Goal: Information Seeking & Learning: Learn about a topic

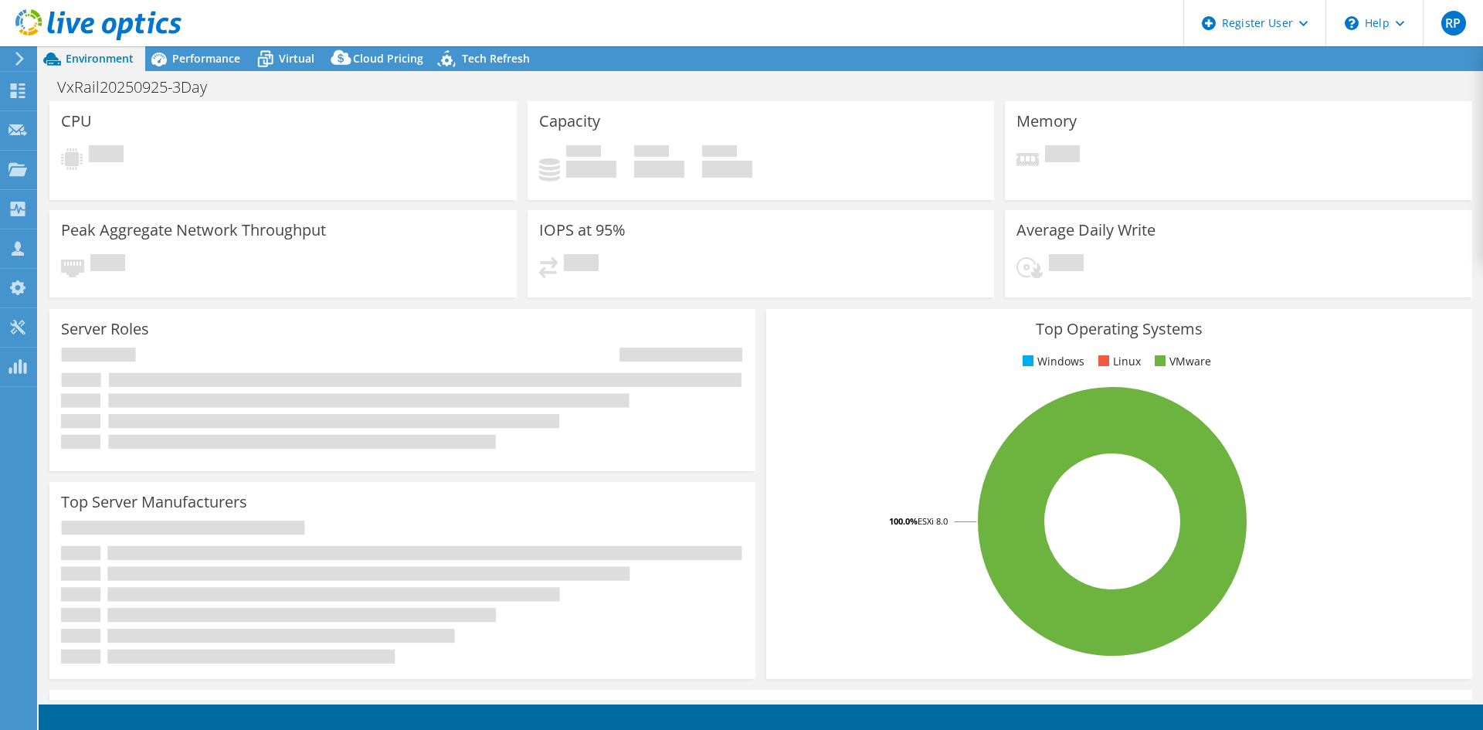
select select "USD"
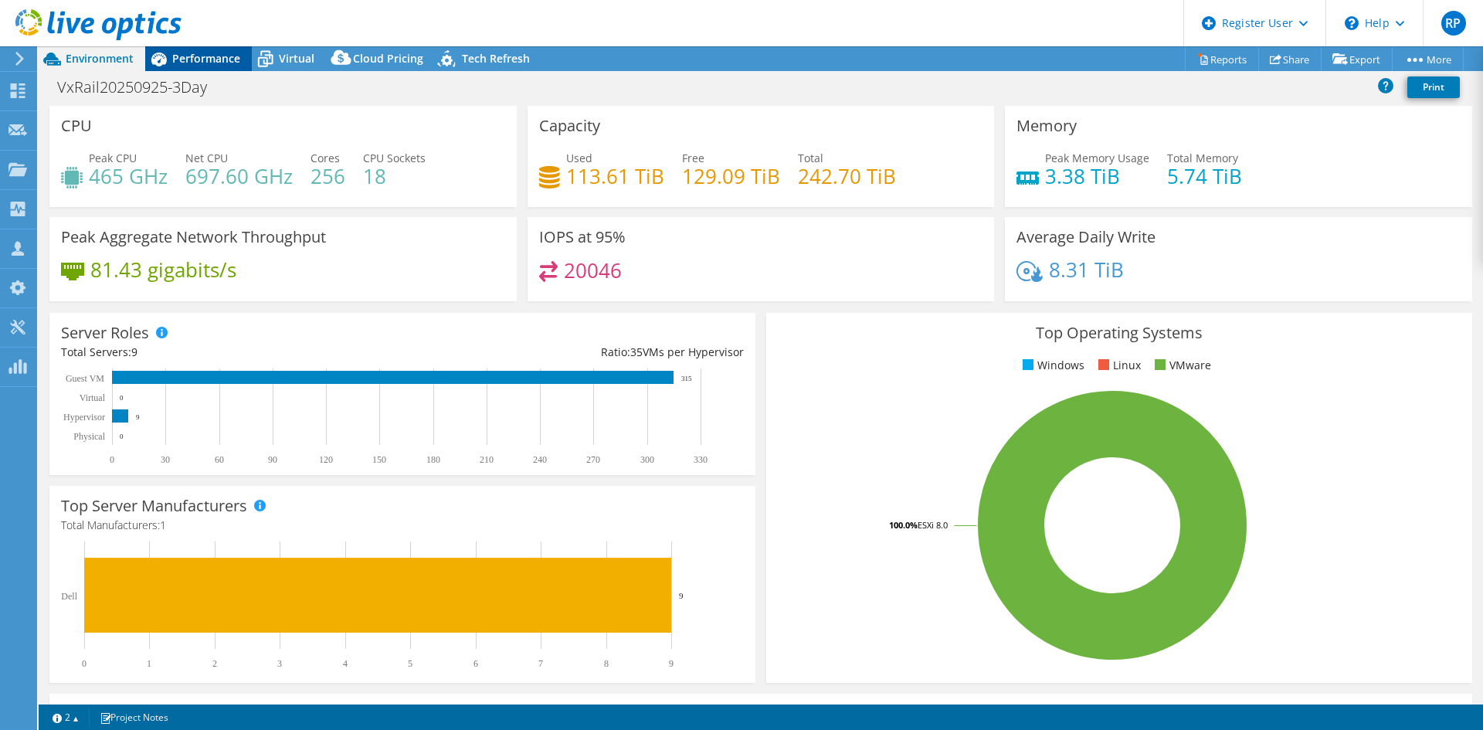
click at [215, 63] on span "Performance" at bounding box center [206, 58] width 68 height 15
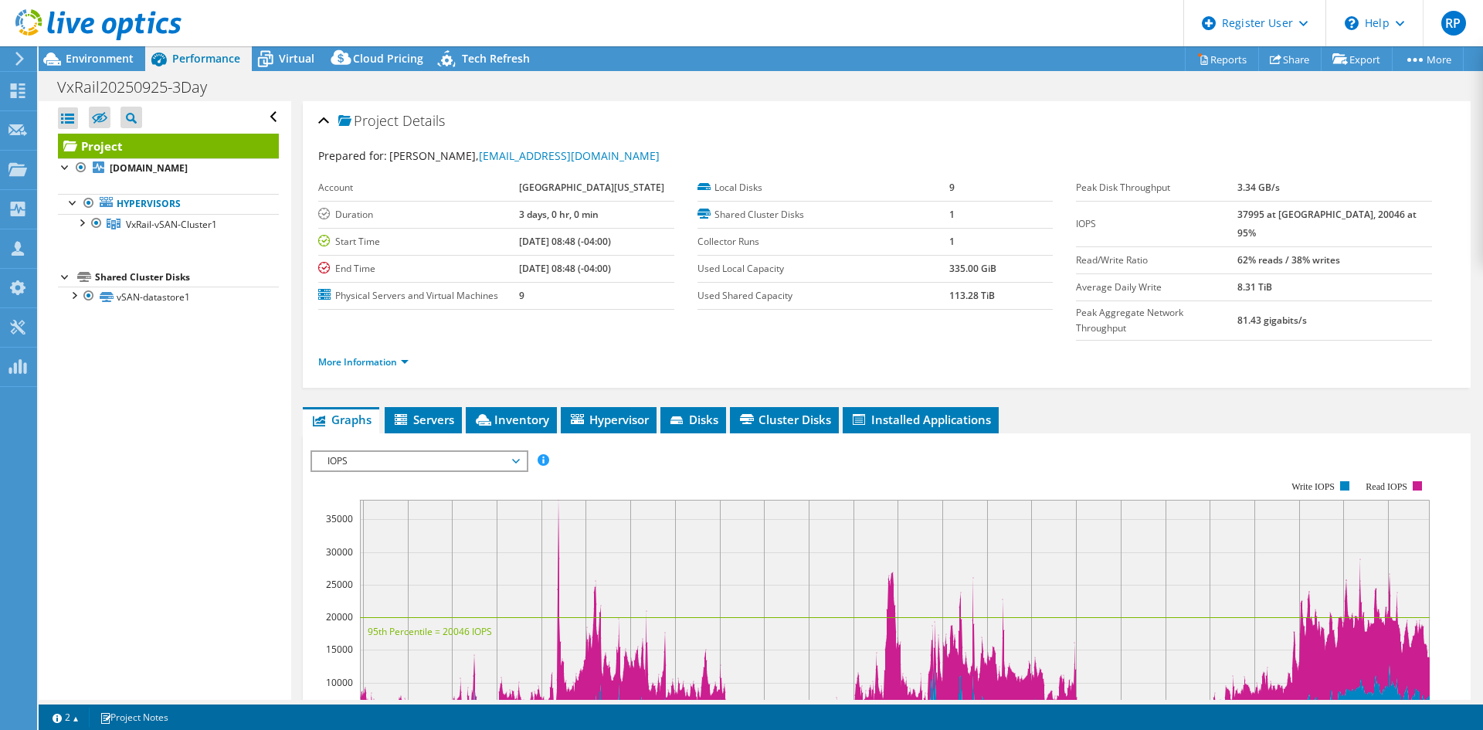
click at [148, 429] on div "Open All Close All Hide Excluded Nodes Project Tree Filter" at bounding box center [165, 400] width 252 height 598
click at [430, 375] on div "Project Details Prepared for: [PERSON_NAME], [EMAIL_ADDRESS][DOMAIN_NAME] Accou…" at bounding box center [886, 592] width 1191 height 983
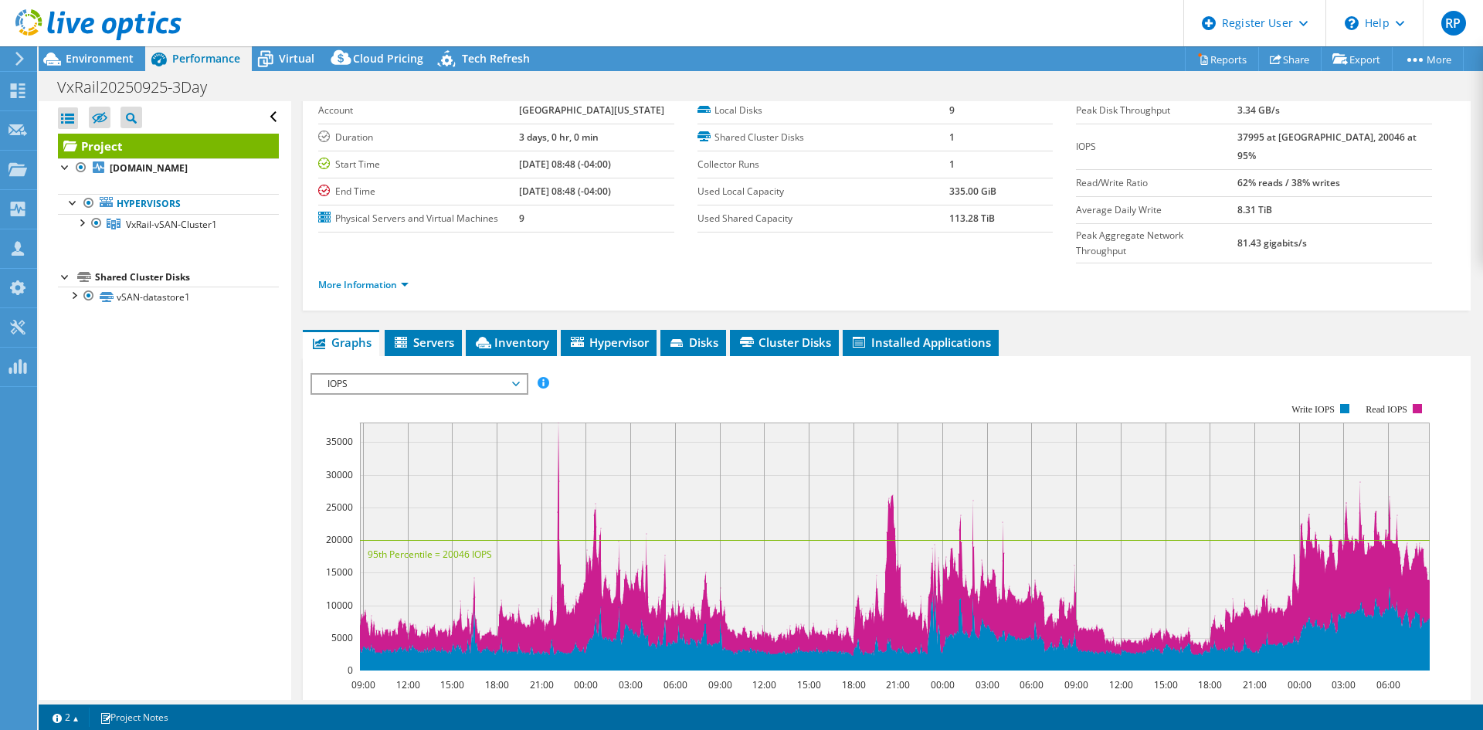
click at [422, 375] on span "IOPS" at bounding box center [419, 384] width 198 height 19
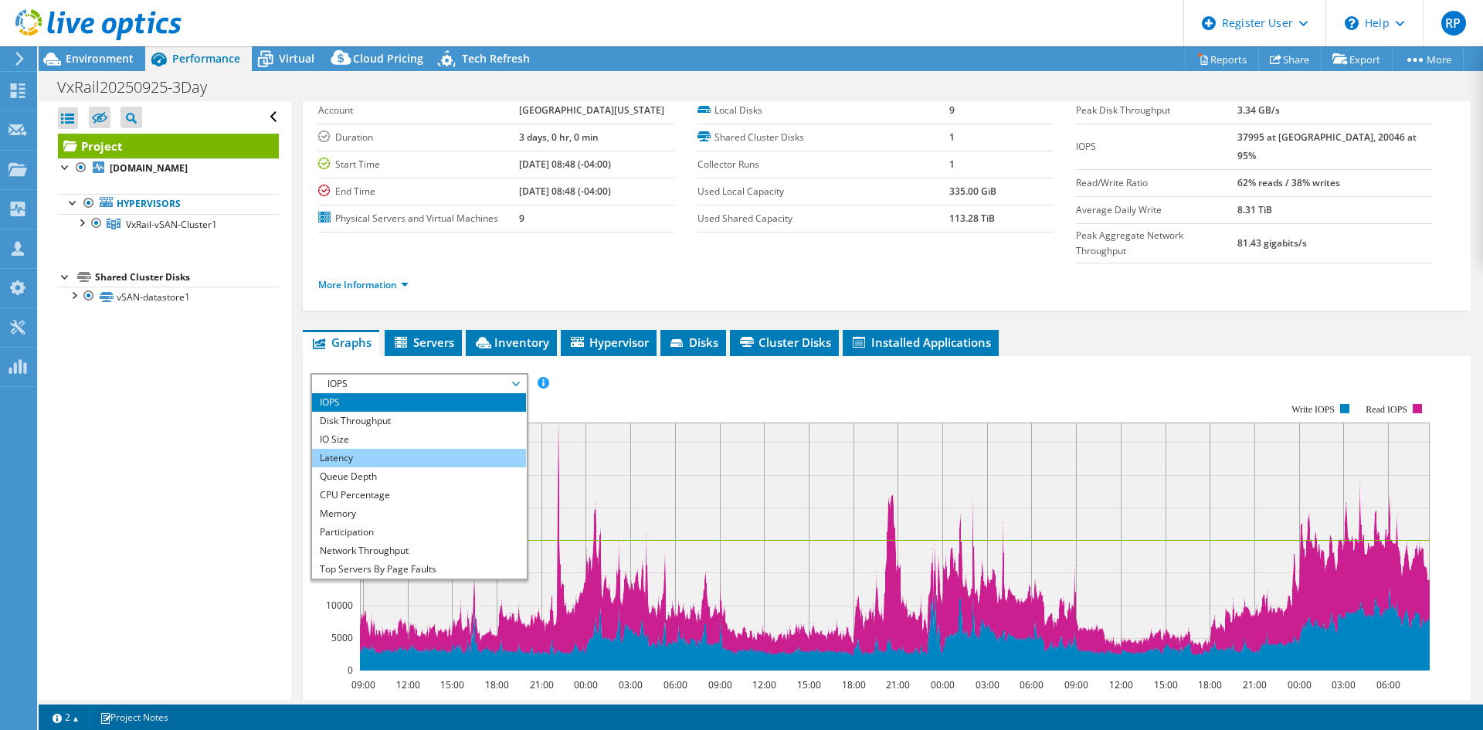
click at [378, 449] on li "Latency" at bounding box center [419, 458] width 214 height 19
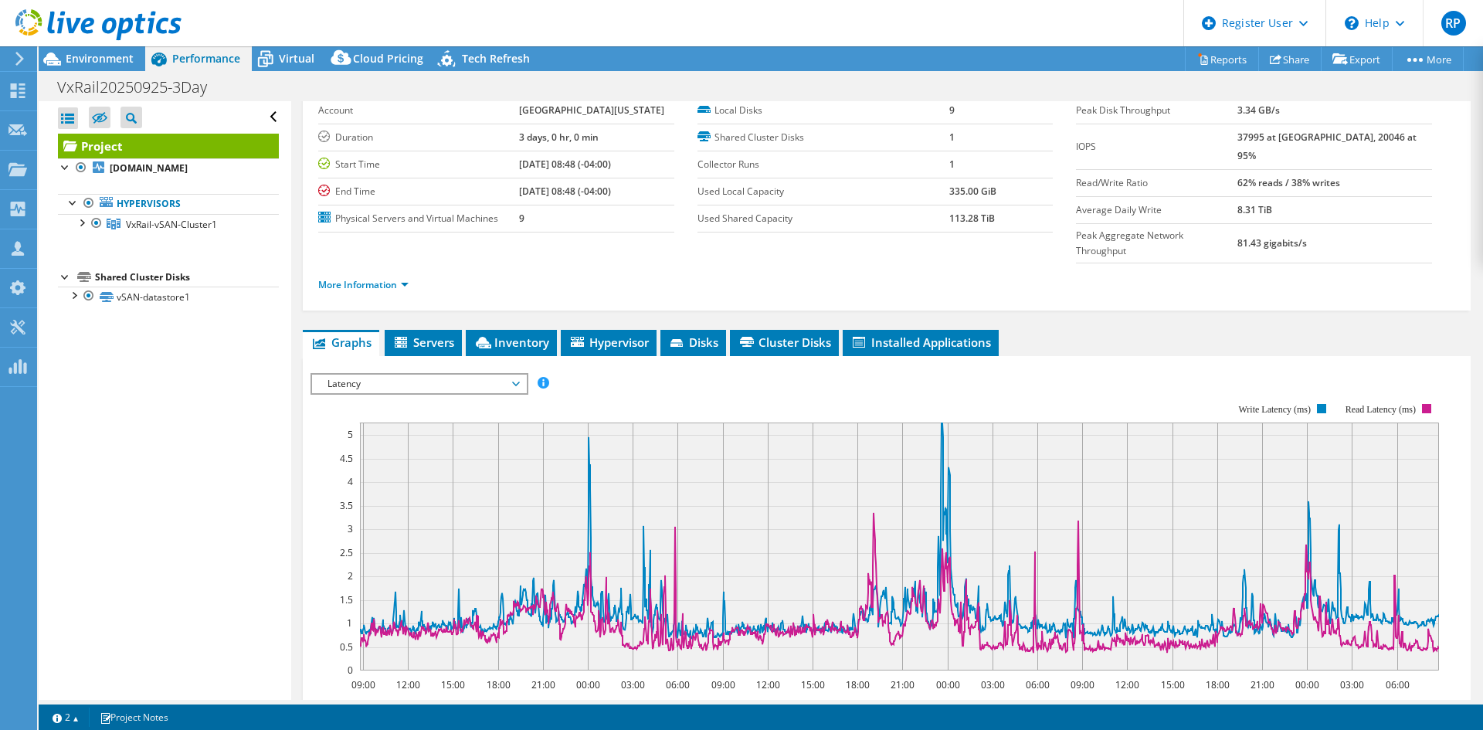
click at [358, 375] on span "Latency" at bounding box center [419, 384] width 198 height 19
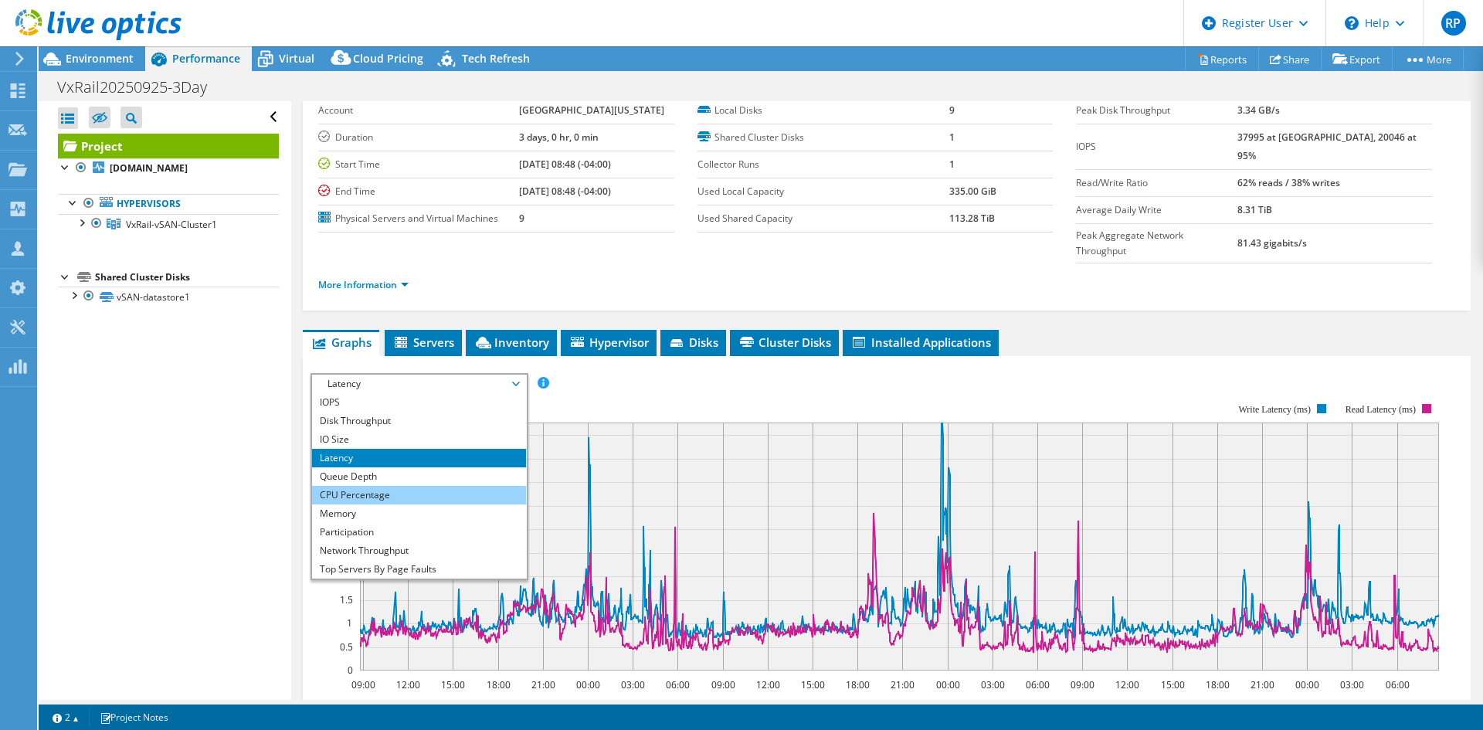
click at [358, 486] on li "CPU Percentage" at bounding box center [419, 495] width 214 height 19
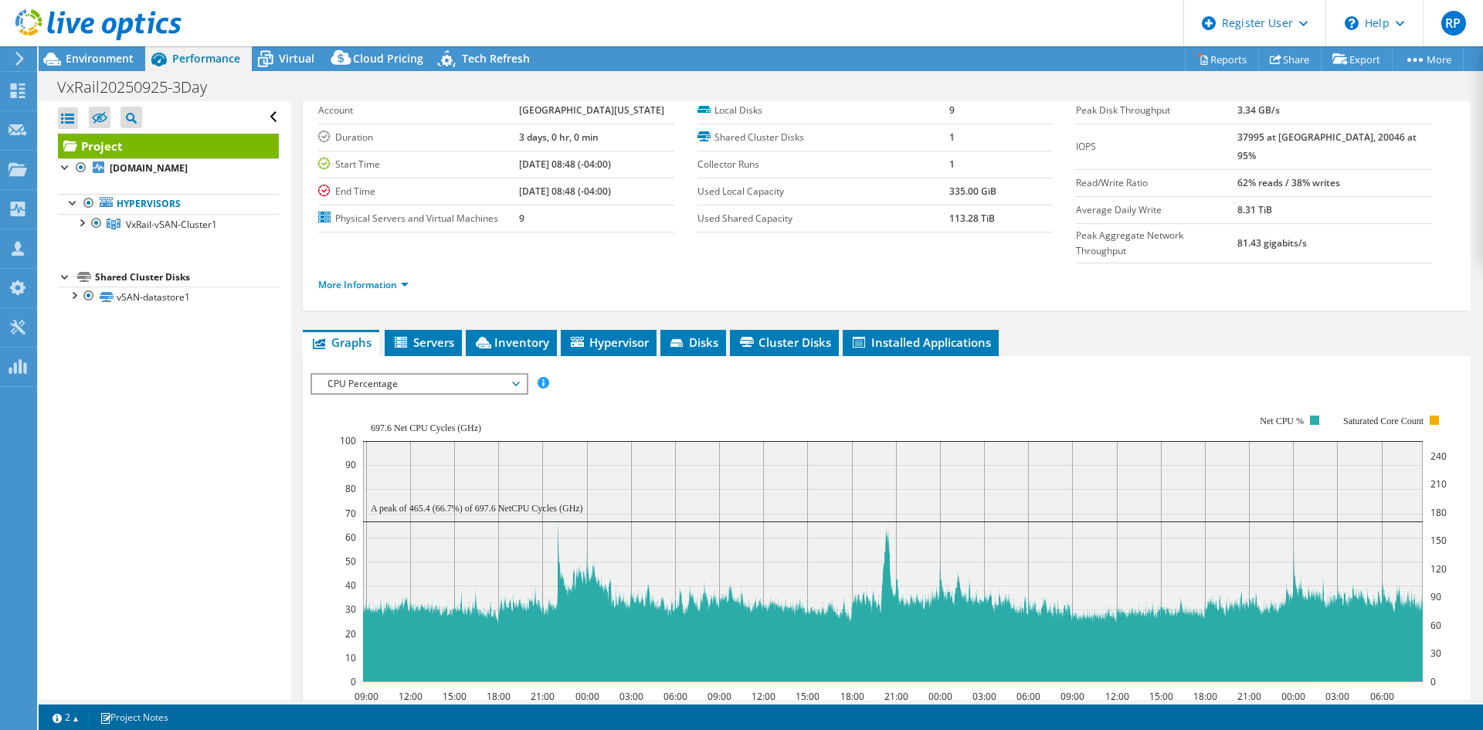
click at [419, 373] on div "CPU Percentage IOPS Disk Throughput IO Size Latency Queue Depth CPU Percentage …" at bounding box center [419, 384] width 218 height 22
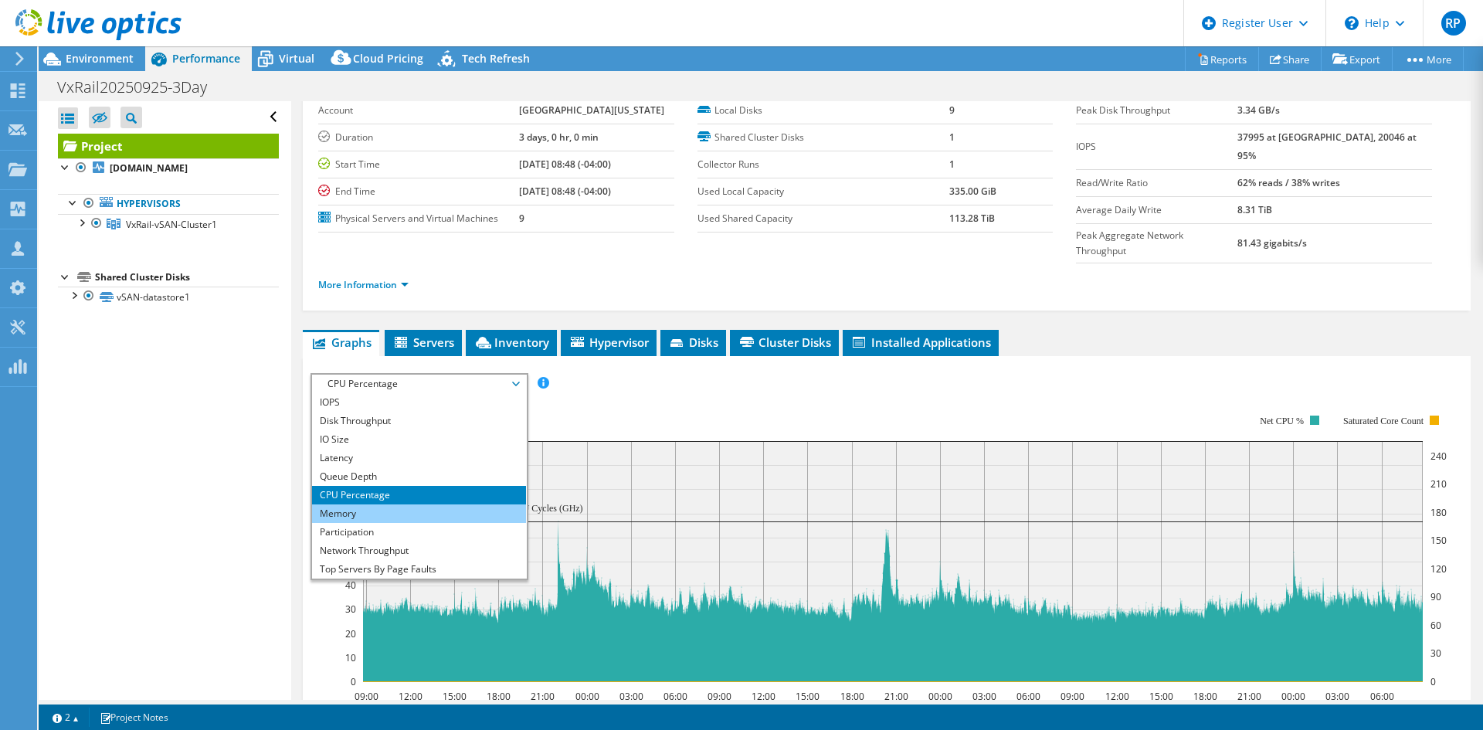
click at [387, 504] on li "Memory" at bounding box center [419, 513] width 214 height 19
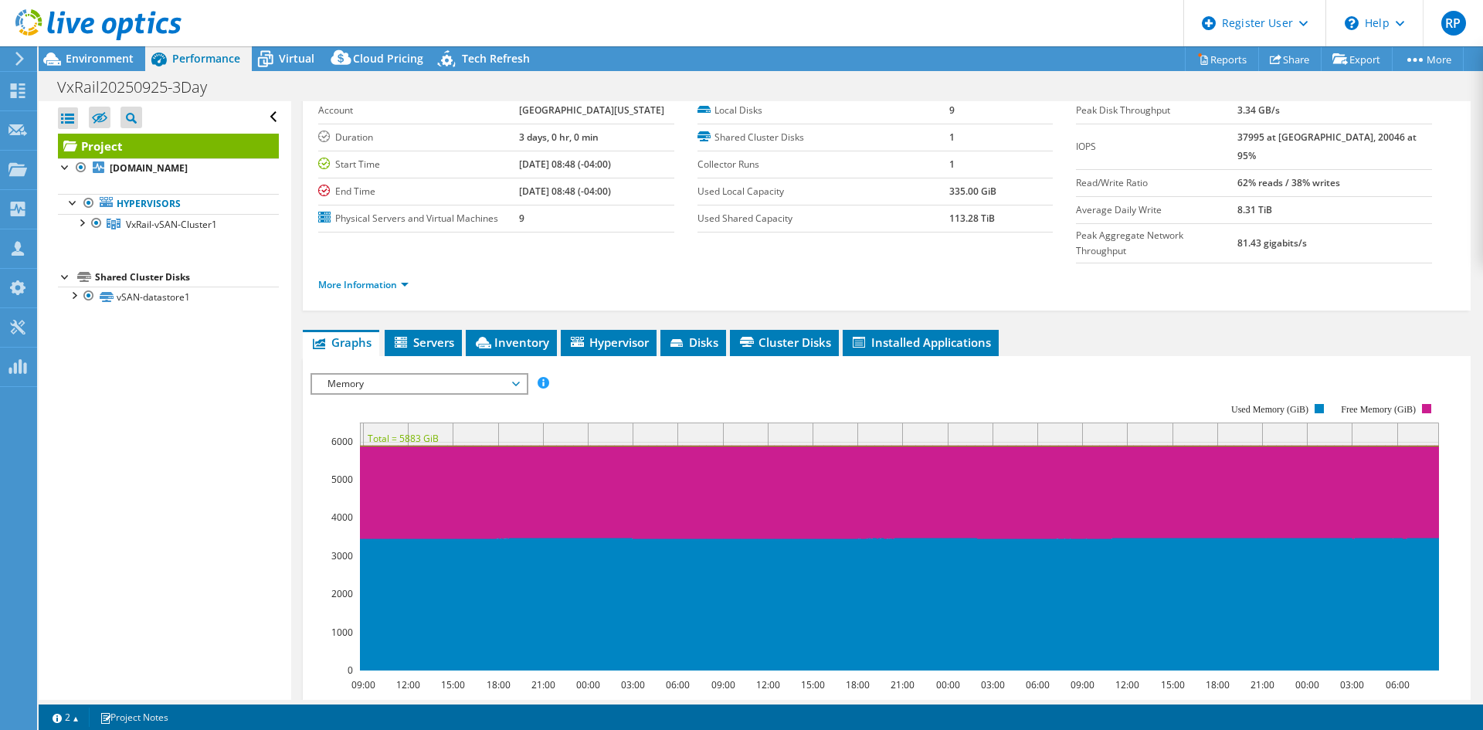
click at [420, 373] on div "Memory IOPS Disk Throughput IO Size Latency Queue Depth CPU Percentage Memory P…" at bounding box center [419, 384] width 218 height 22
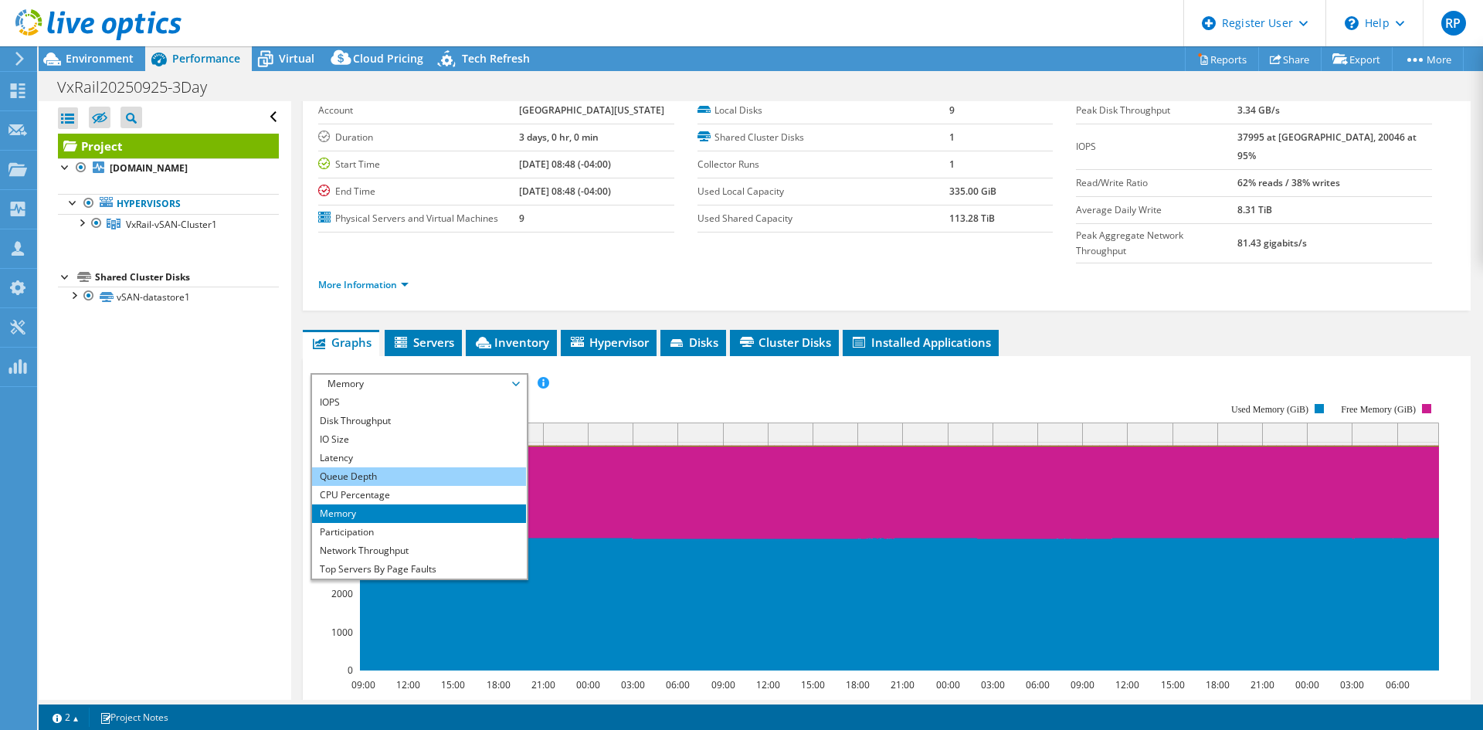
click at [342, 467] on li "Queue Depth" at bounding box center [419, 476] width 214 height 19
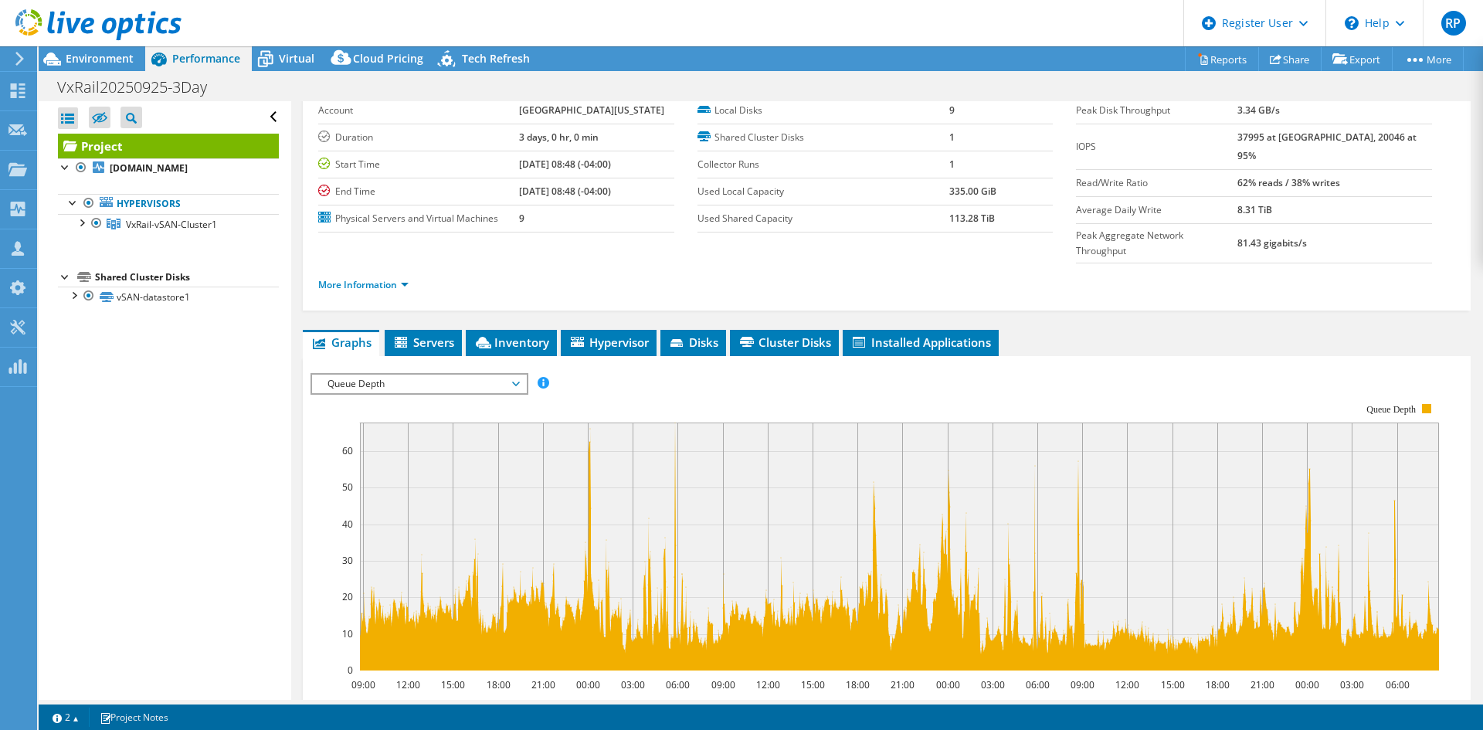
click at [438, 382] on rect at bounding box center [874, 536] width 1128 height 309
click at [429, 373] on div "Queue Depth IOPS Disk Throughput IO Size Latency Queue Depth CPU Percentage Mem…" at bounding box center [419, 384] width 218 height 22
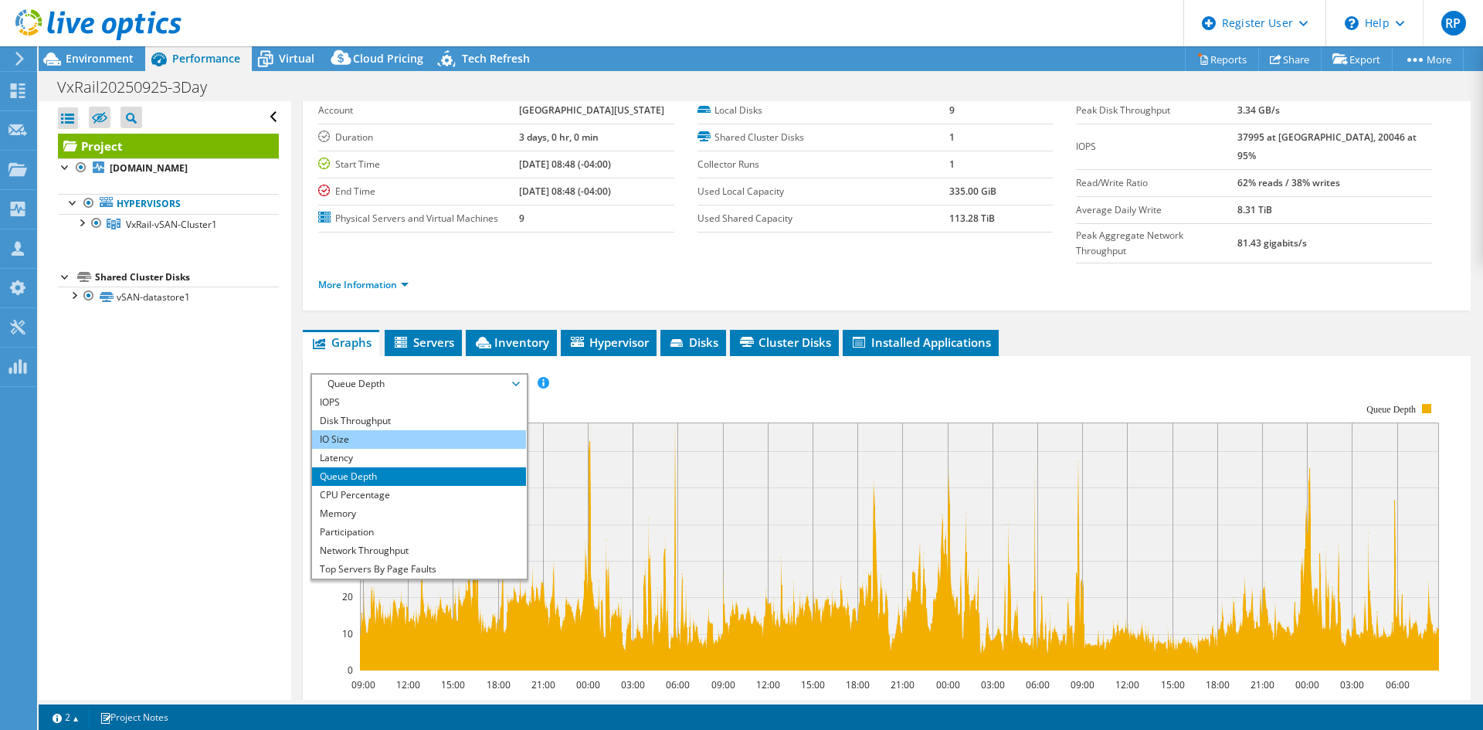
click at [364, 430] on li "IO Size" at bounding box center [419, 439] width 214 height 19
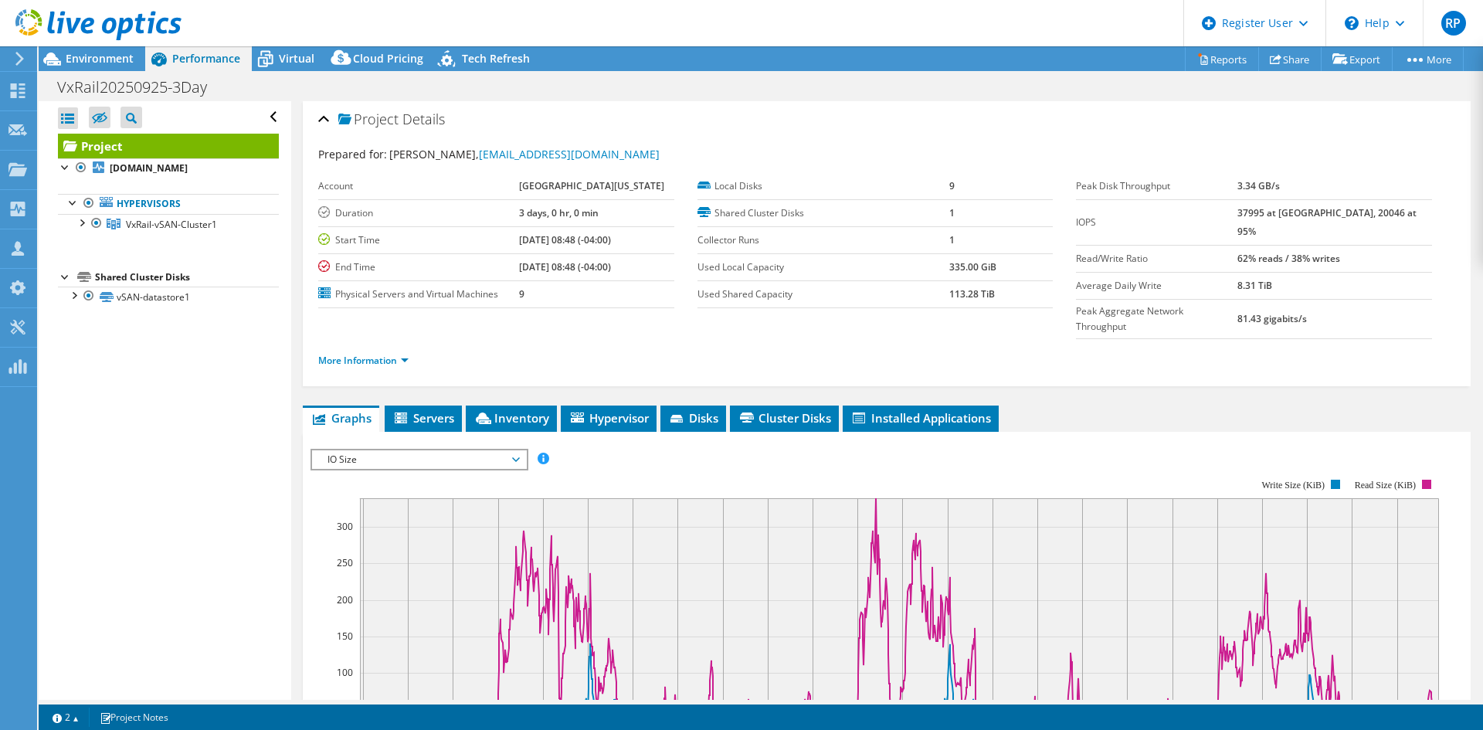
scroll to position [0, 0]
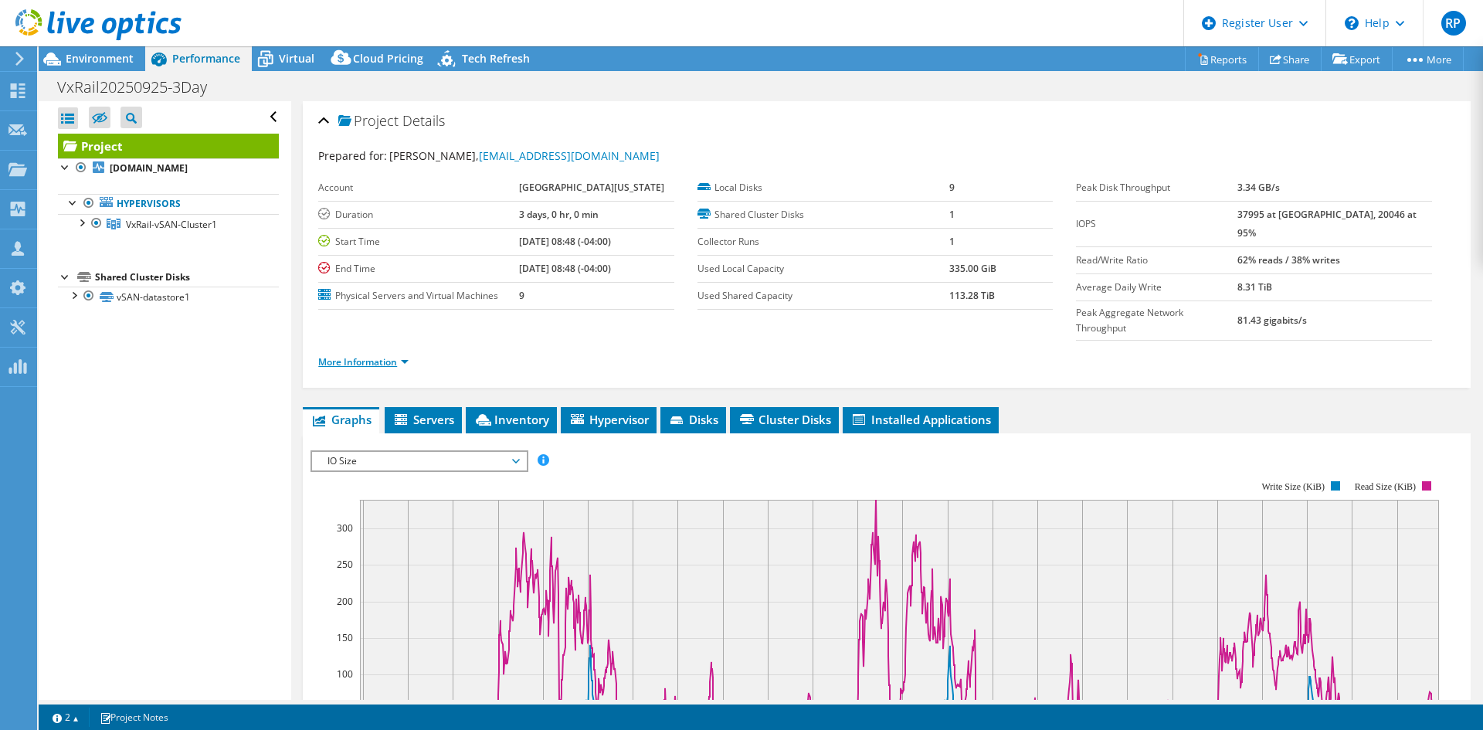
click at [407, 354] on li "More Information" at bounding box center [368, 362] width 100 height 17
click at [400, 355] on link "More Information" at bounding box center [363, 361] width 90 height 13
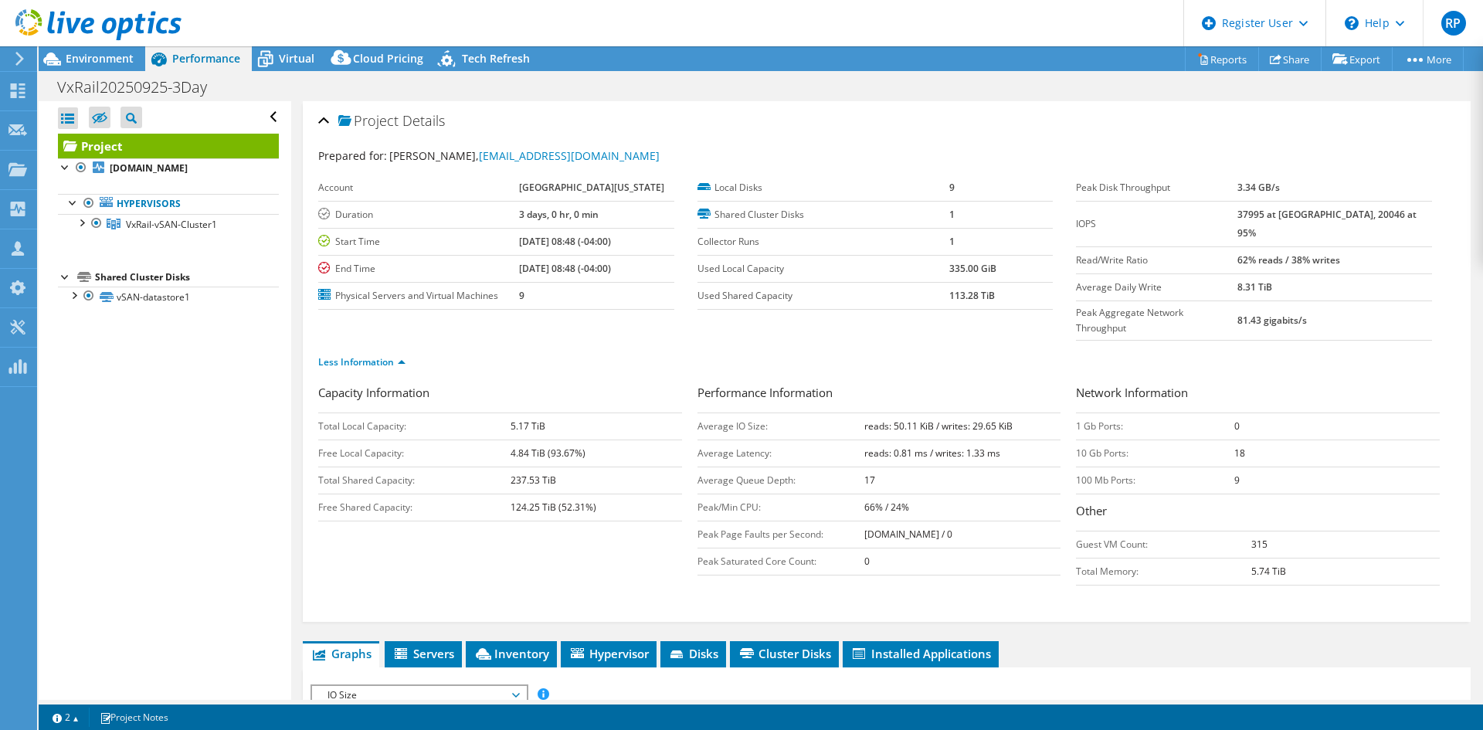
click at [873, 141] on div "Prepared for: [PERSON_NAME], [EMAIL_ADDRESS][DOMAIN_NAME] Account [GEOGRAPHIC_D…" at bounding box center [886, 378] width 1137 height 480
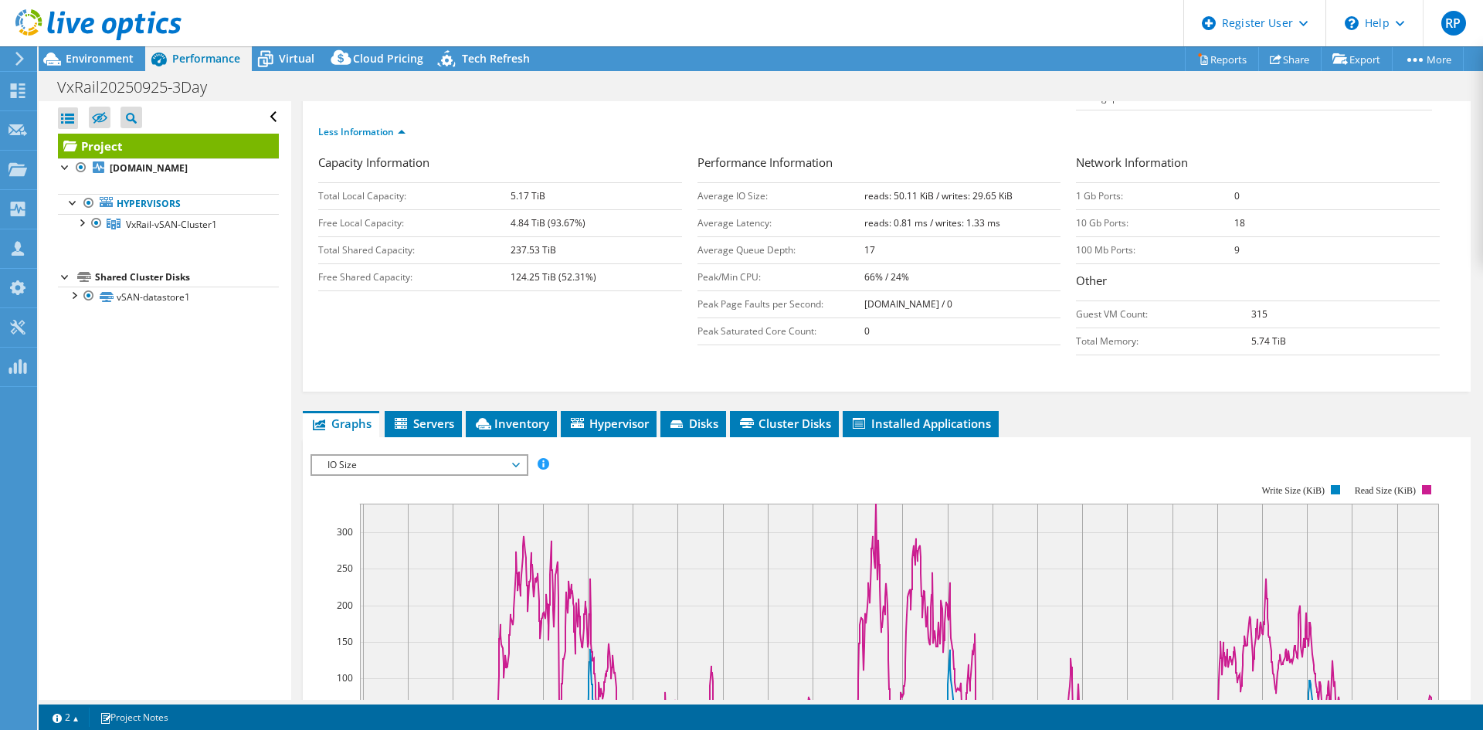
scroll to position [232, 0]
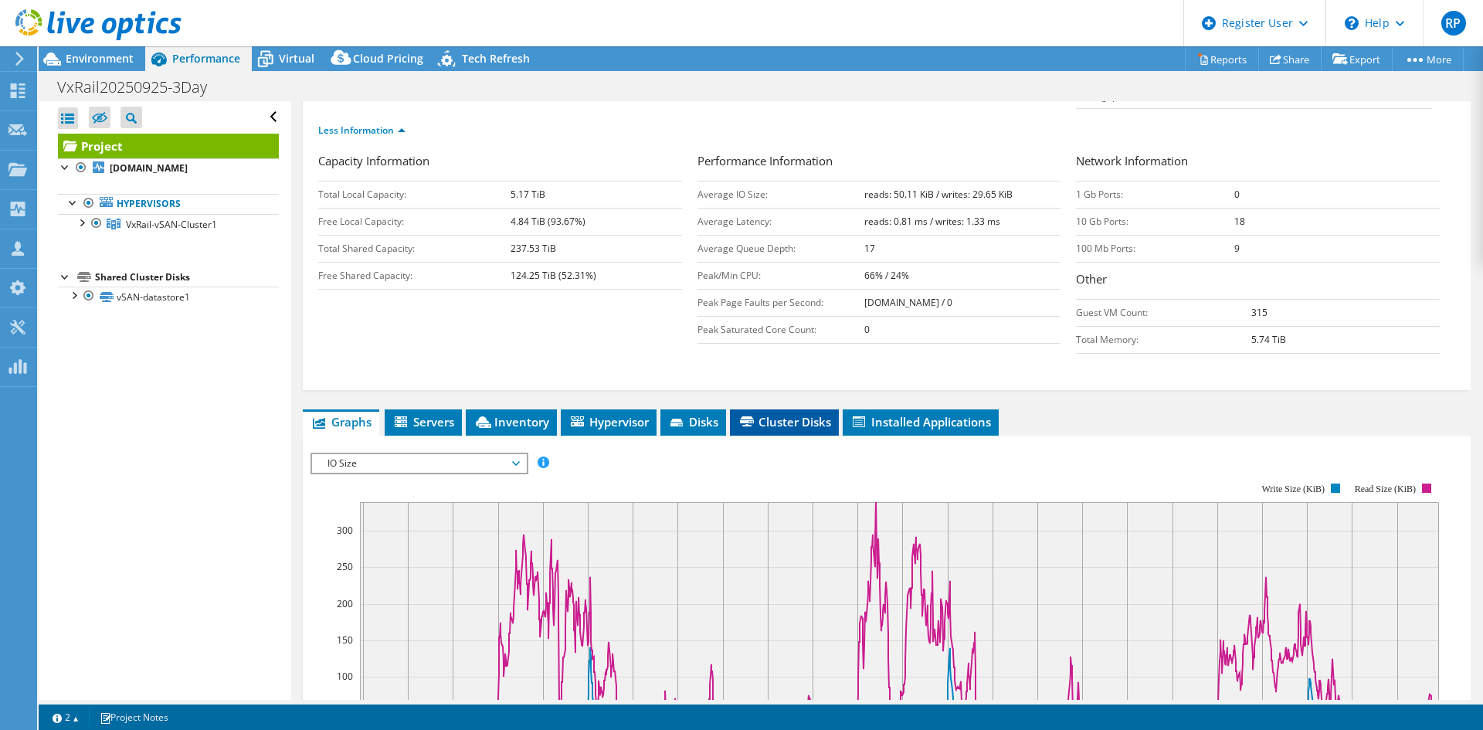
click at [780, 409] on li "Cluster Disks" at bounding box center [784, 422] width 109 height 26
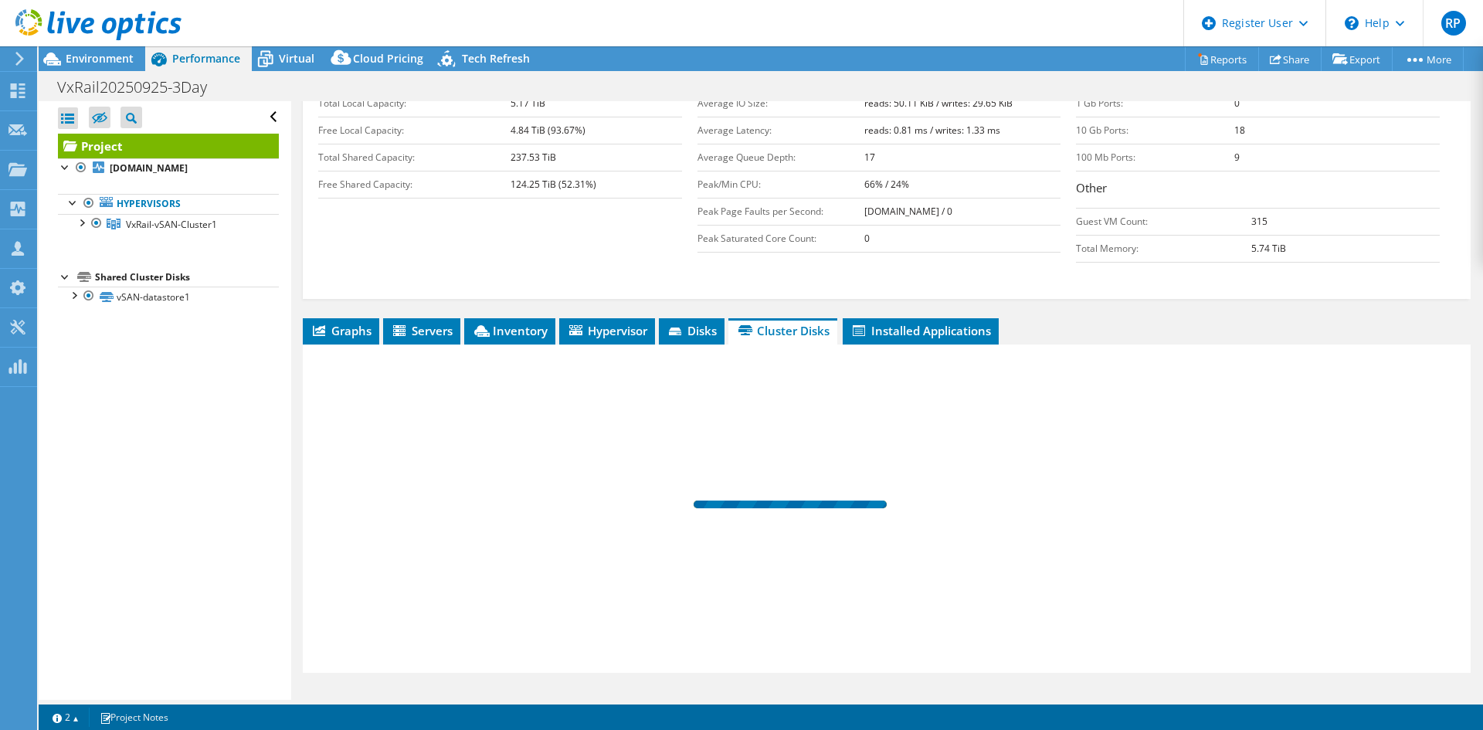
scroll to position [324, 0]
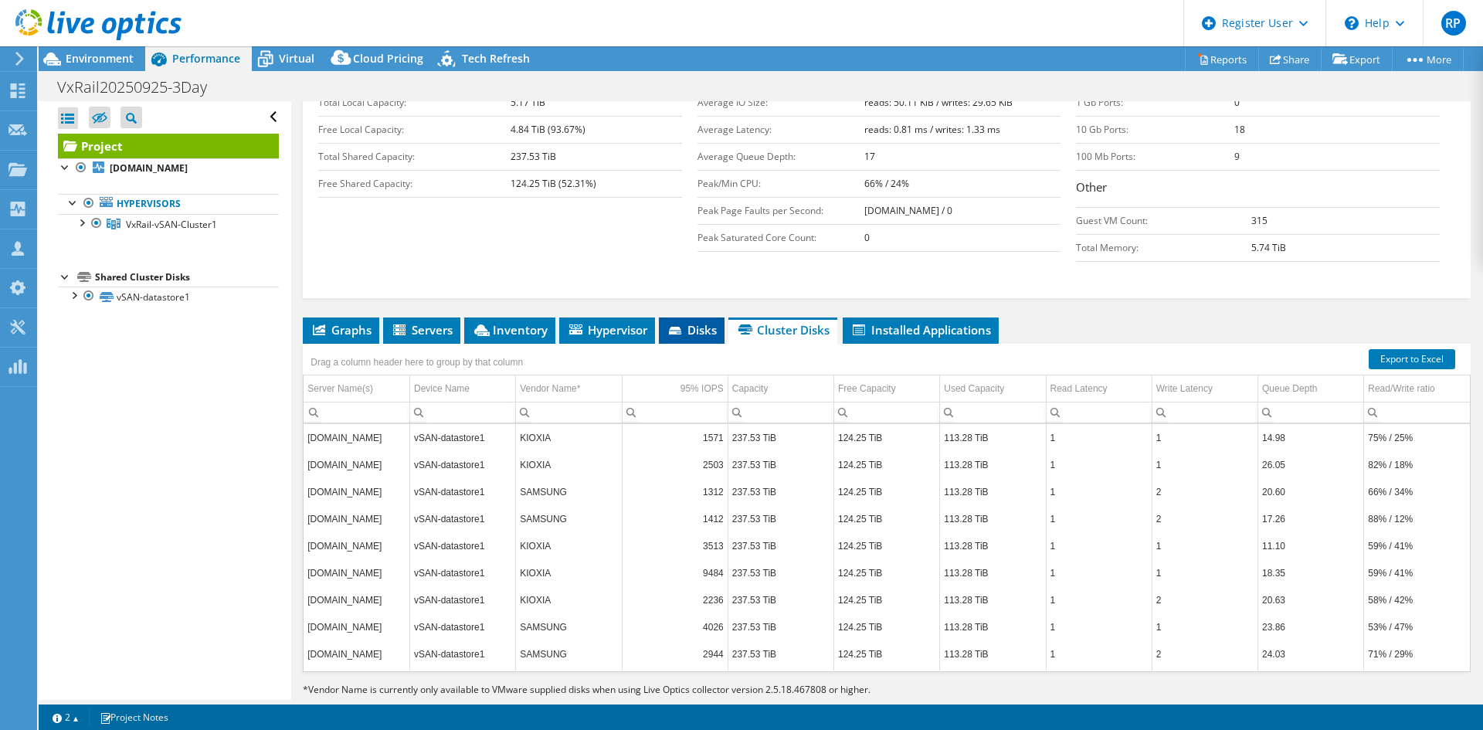
click at [669, 322] on span "Disks" at bounding box center [691, 329] width 50 height 15
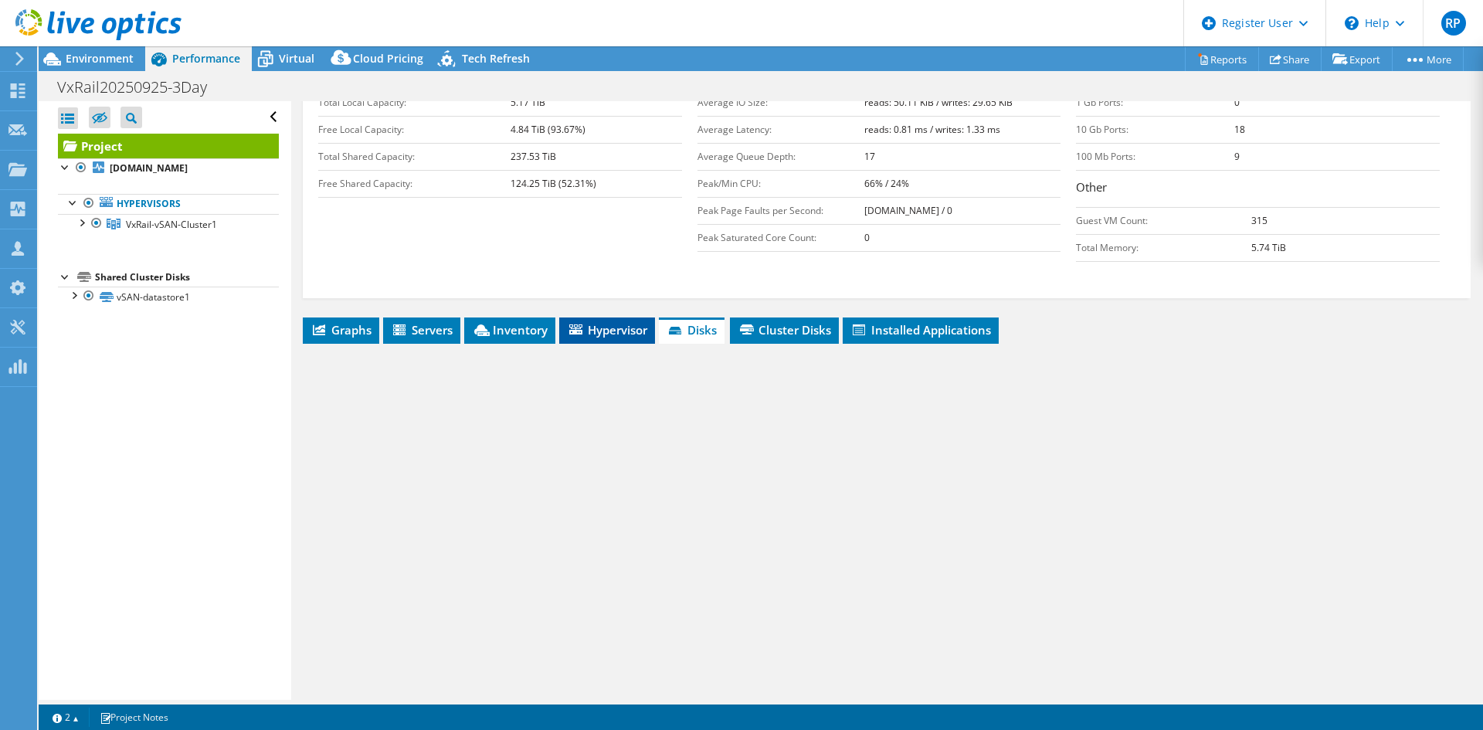
click at [596, 322] on span "Hypervisor" at bounding box center [607, 329] width 80 height 15
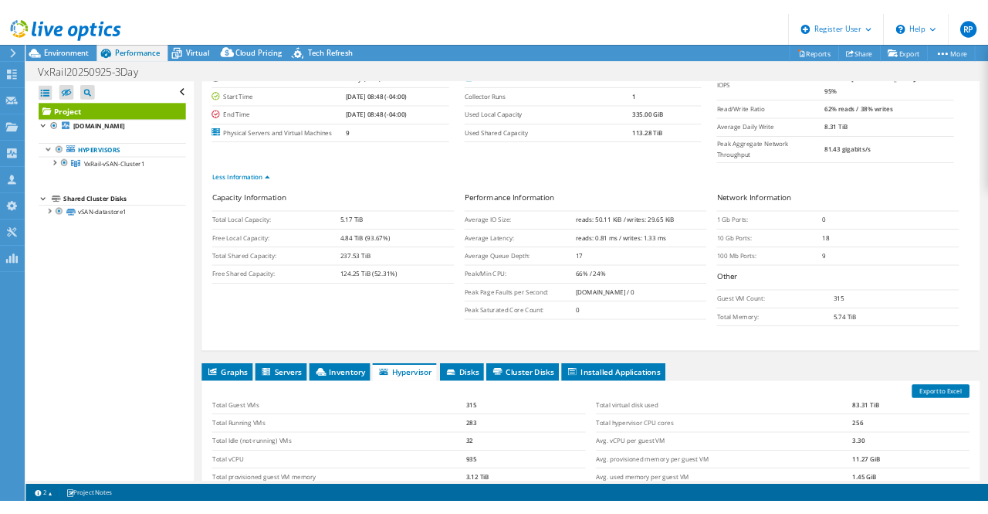
scroll to position [0, 0]
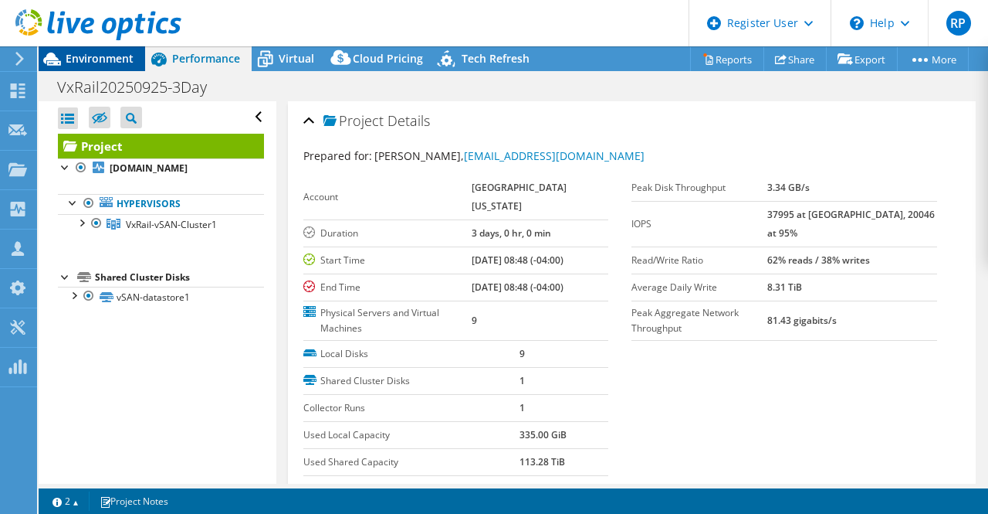
click at [73, 59] on span "Environment" at bounding box center [100, 58] width 68 height 15
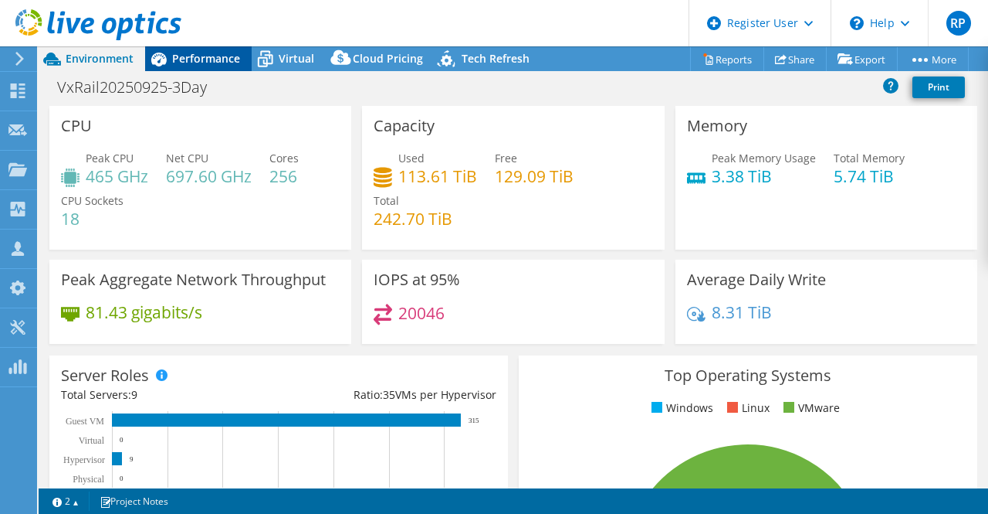
click at [207, 59] on span "Performance" at bounding box center [206, 58] width 68 height 15
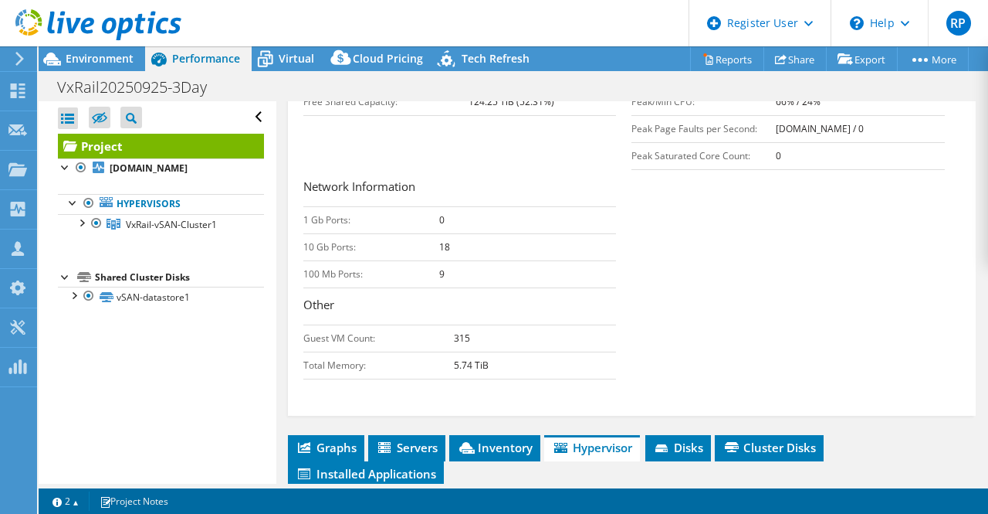
scroll to position [618, 0]
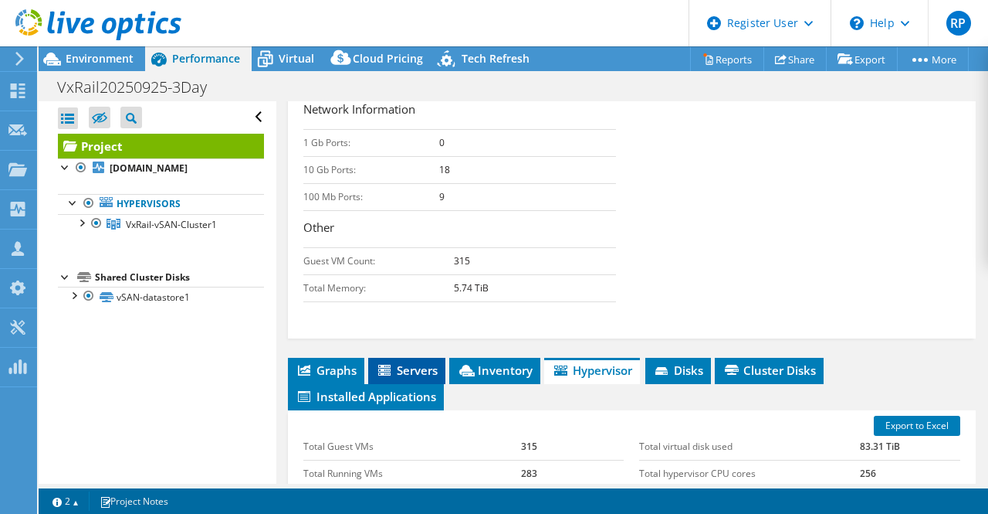
click at [412, 372] on span "Servers" at bounding box center [407, 369] width 62 height 15
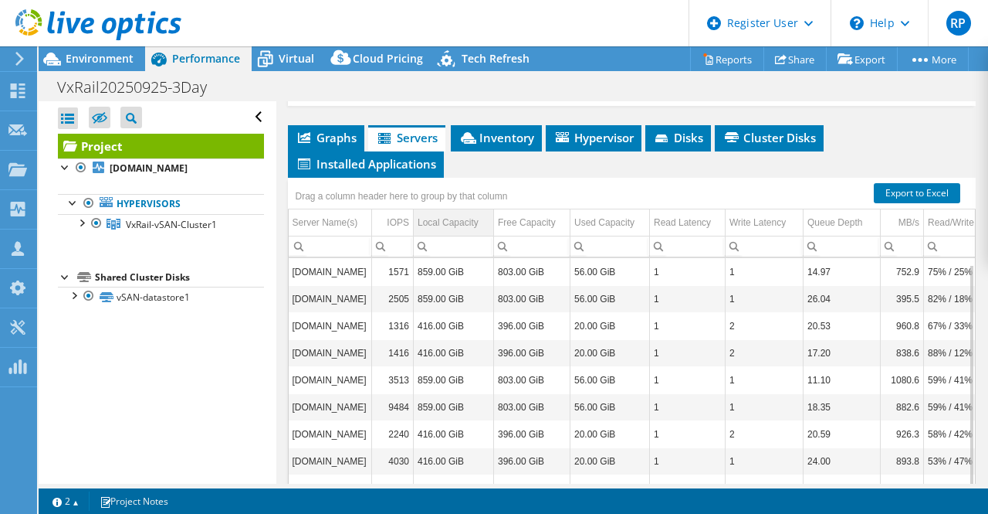
scroll to position [826, 0]
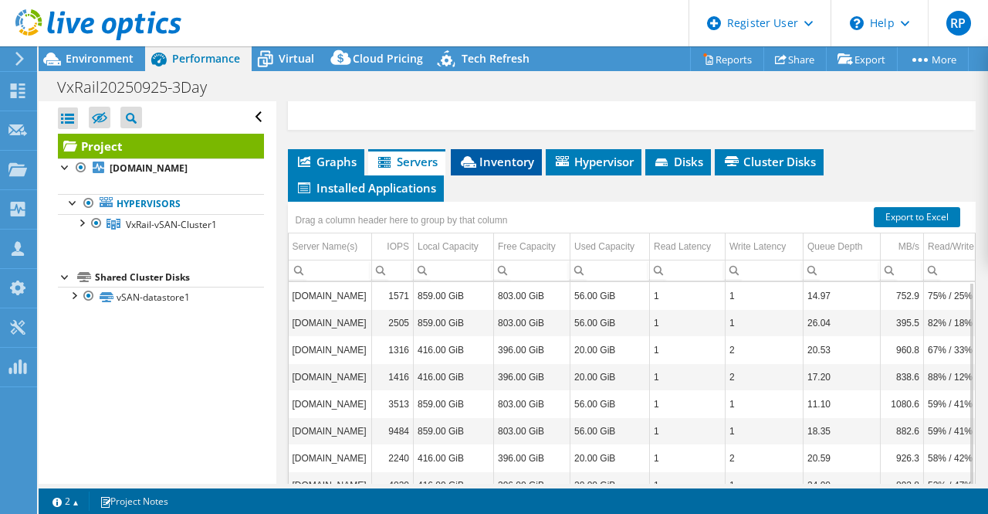
click at [470, 156] on icon at bounding box center [468, 162] width 15 height 12
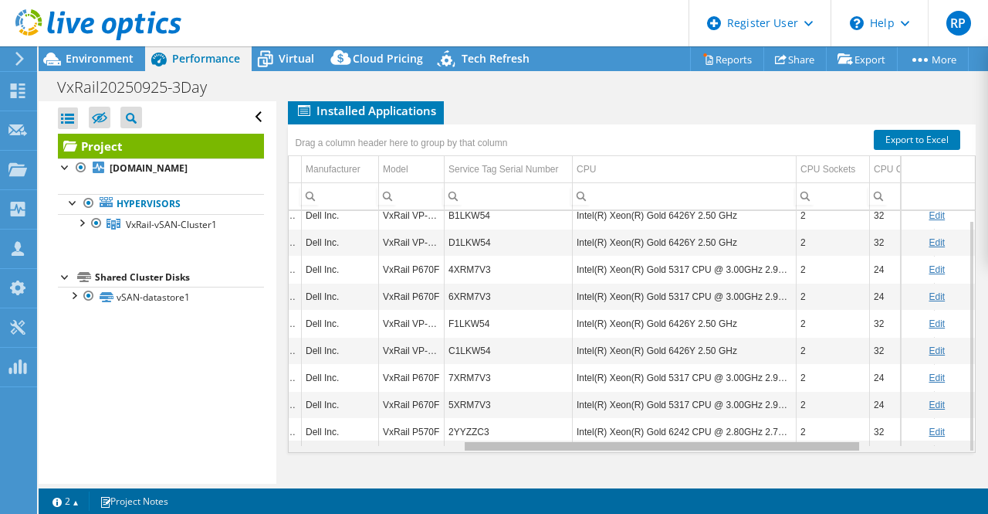
scroll to position [0, 0]
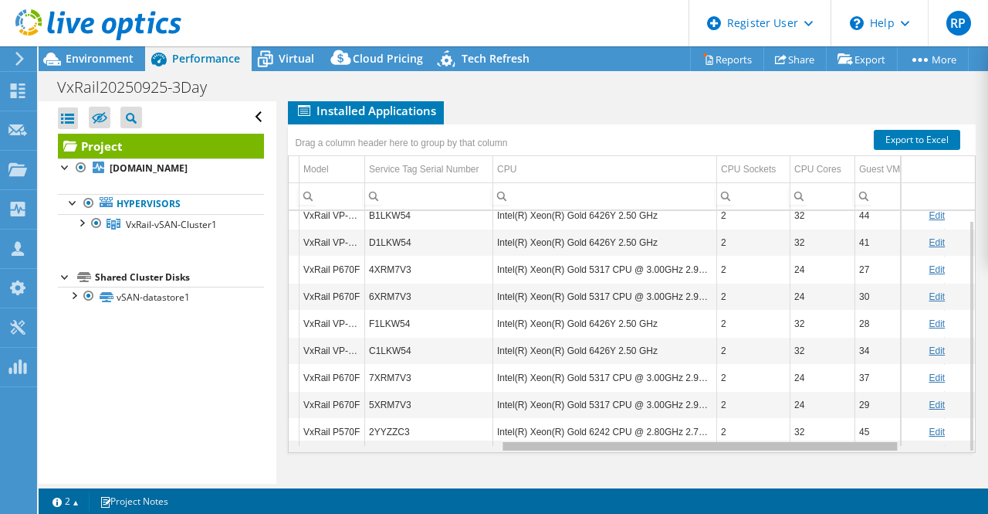
drag, startPoint x: 612, startPoint y: 445, endPoint x: 832, endPoint y: 465, distance: 221.0
click at [832, 465] on body "RP Dell User [PERSON_NAME] [EMAIL_ADDRESS][PERSON_NAME][DOMAIN_NAME] Dell My Pr…" at bounding box center [494, 257] width 988 height 514
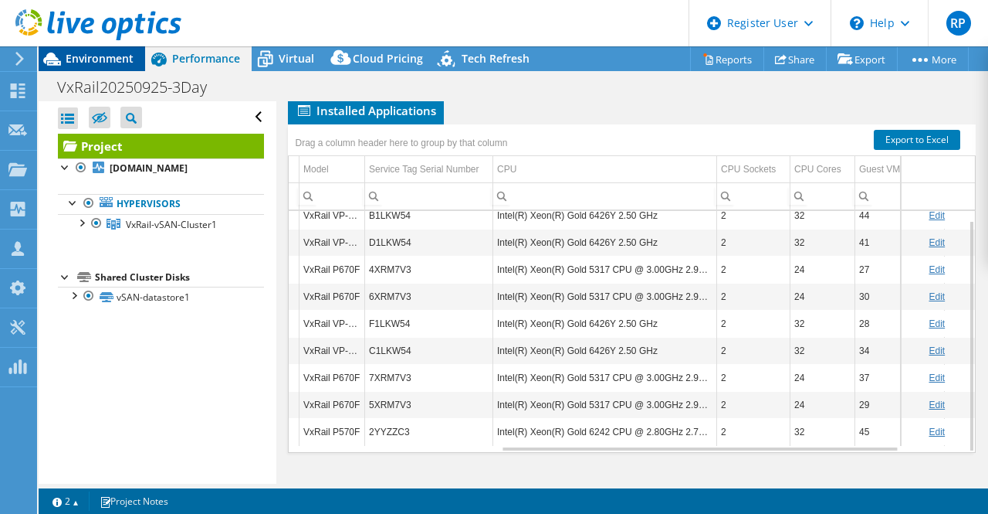
click at [73, 60] on span "Environment" at bounding box center [100, 58] width 68 height 15
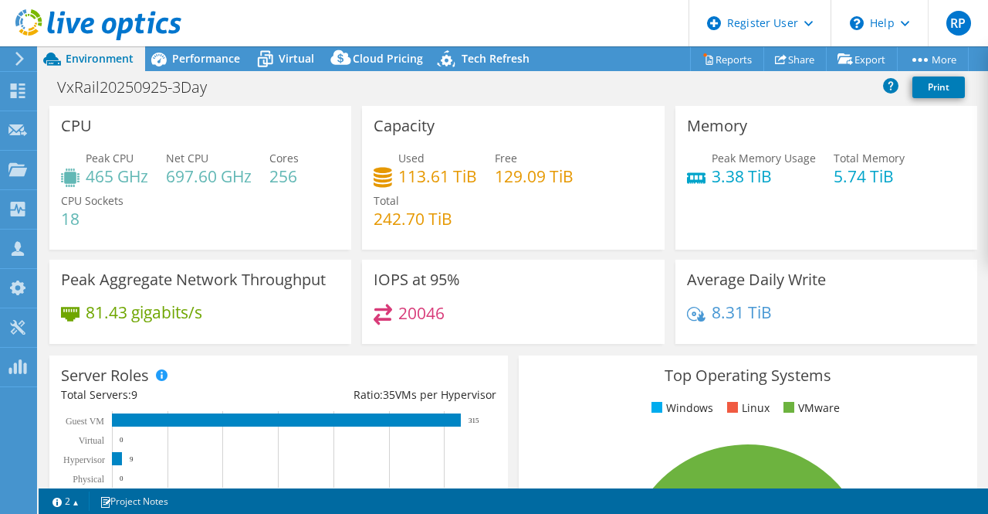
click at [73, 60] on span "Environment" at bounding box center [100, 58] width 68 height 15
